Goal: Information Seeking & Learning: Learn about a topic

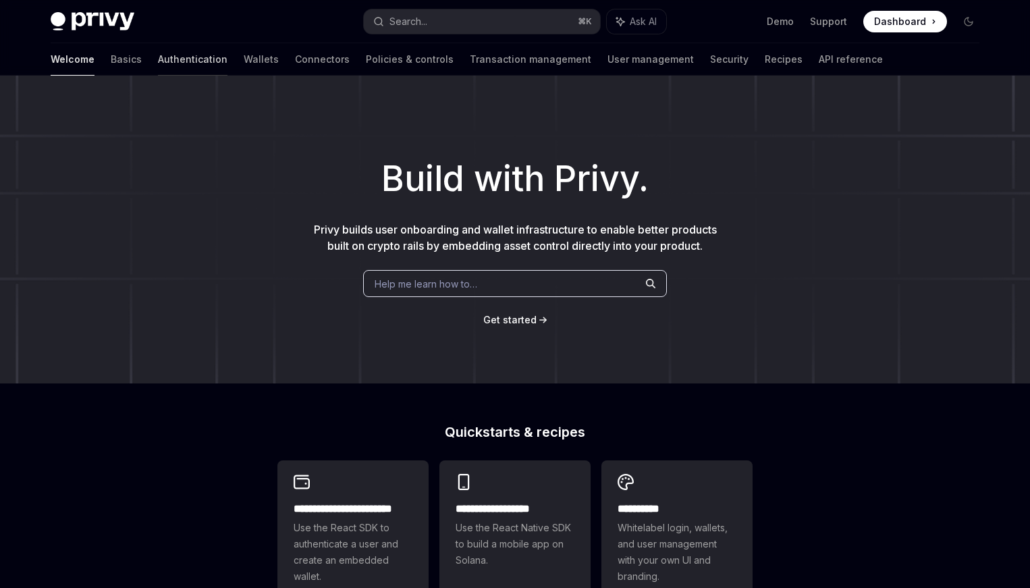
click at [158, 65] on link "Authentication" at bounding box center [193, 59] width 70 height 32
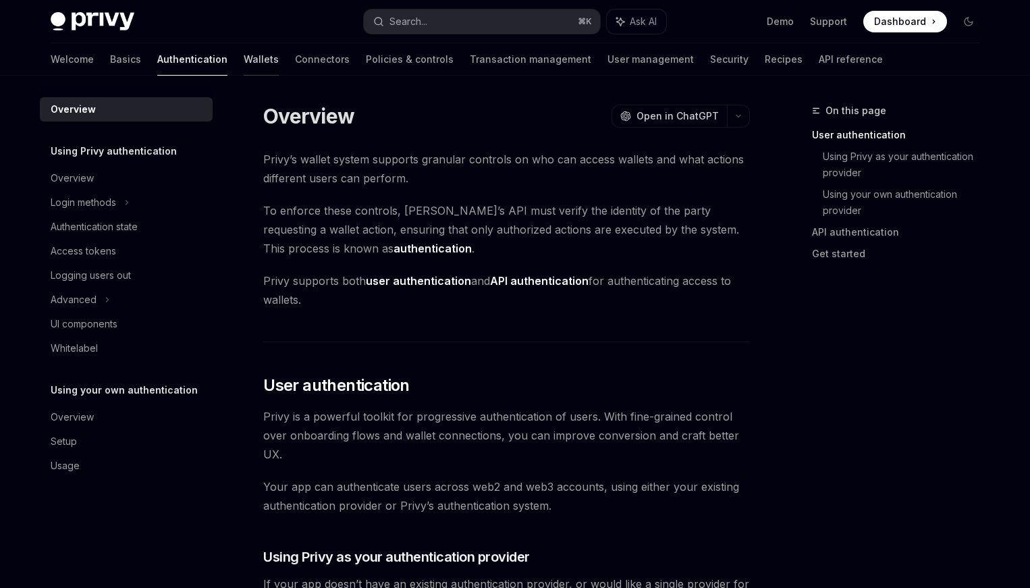
click at [244, 56] on link "Wallets" at bounding box center [261, 59] width 35 height 32
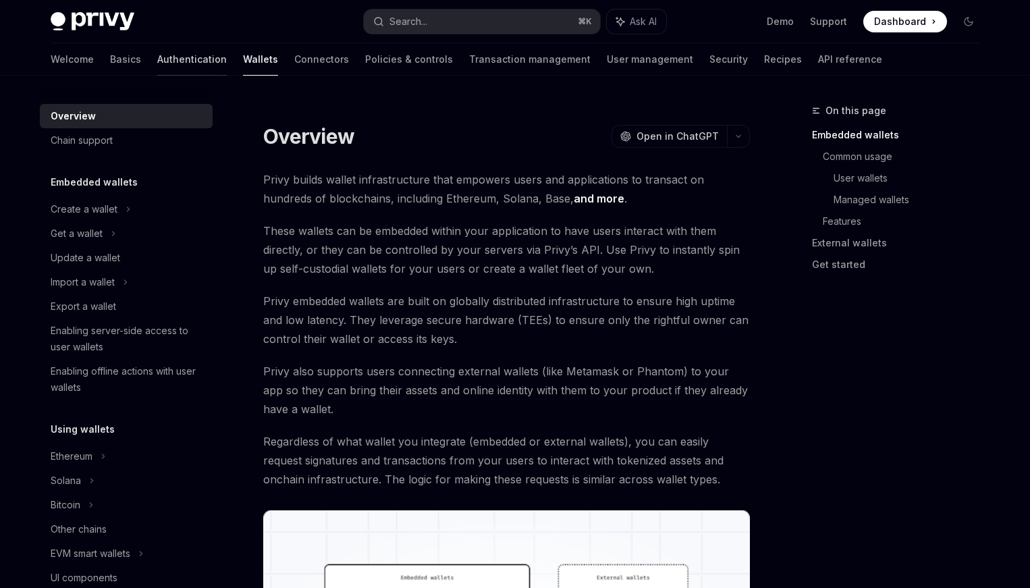
click at [157, 72] on link "Authentication" at bounding box center [192, 59] width 70 height 32
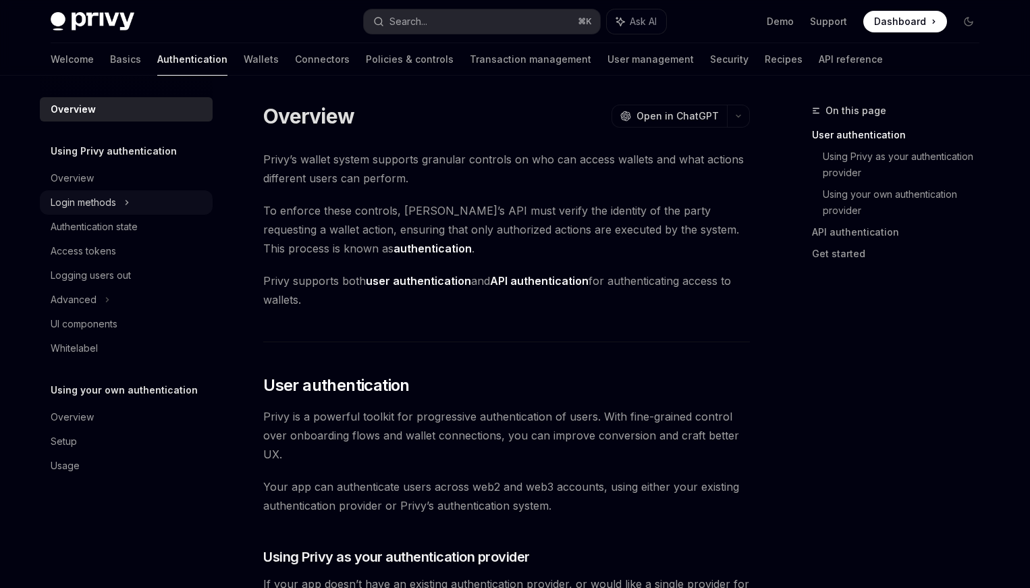
click at [133, 206] on div "Login methods" at bounding box center [126, 202] width 173 height 24
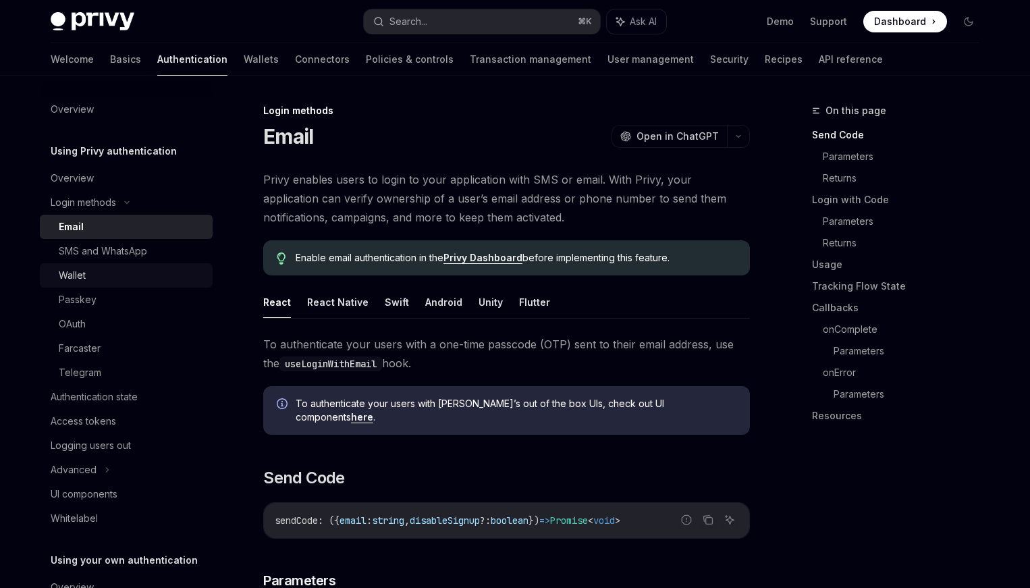
click at [132, 276] on div "Wallet" at bounding box center [132, 275] width 146 height 16
type textarea "*"
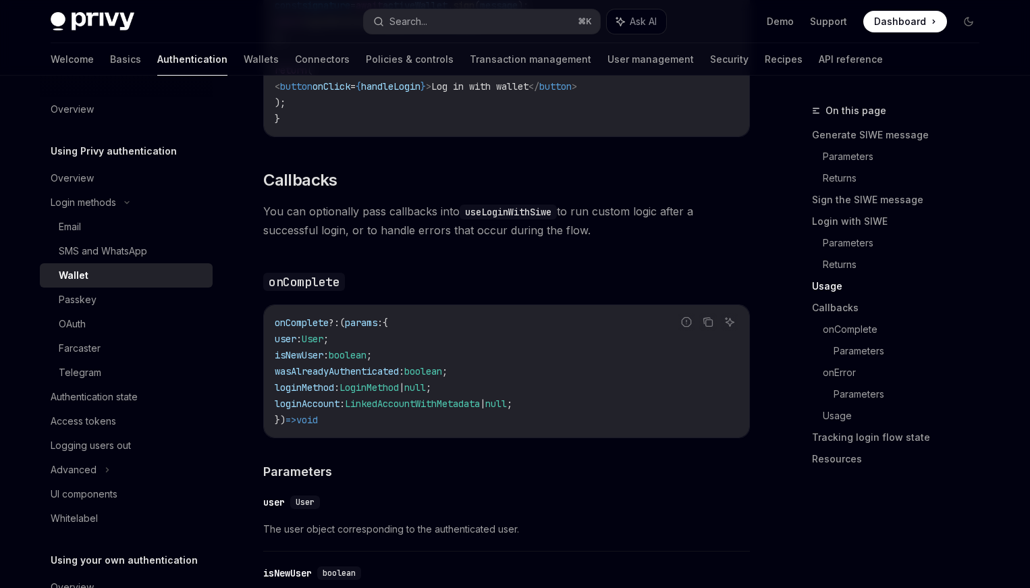
scroll to position [1962, 0]
click at [106, 325] on div "OAuth" at bounding box center [132, 324] width 146 height 16
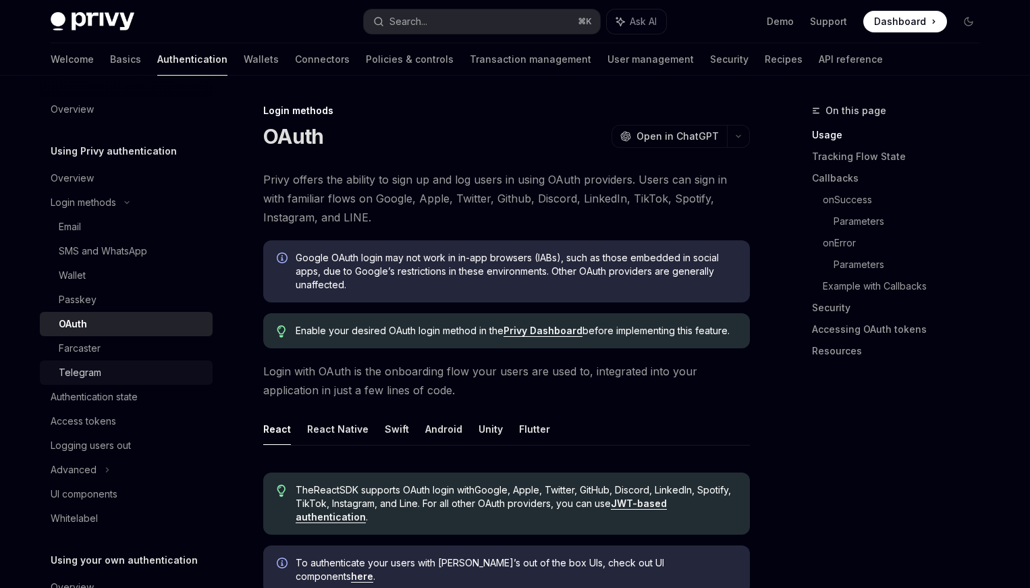
click at [113, 369] on div "Telegram" at bounding box center [132, 373] width 146 height 16
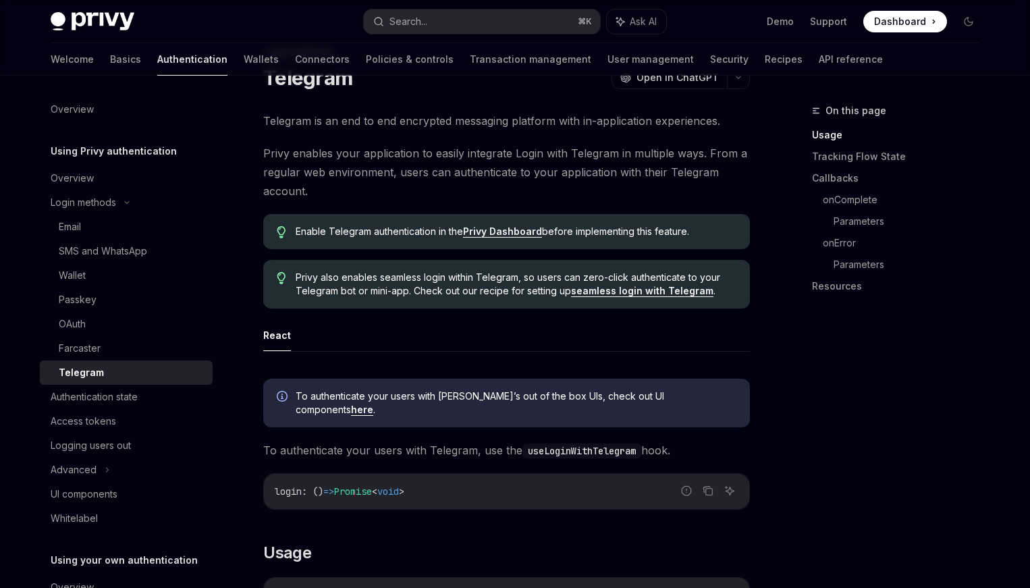
scroll to position [60, 0]
click at [140, 280] on div "Wallet" at bounding box center [132, 275] width 146 height 16
type textarea "*"
